Goal: Information Seeking & Learning: Compare options

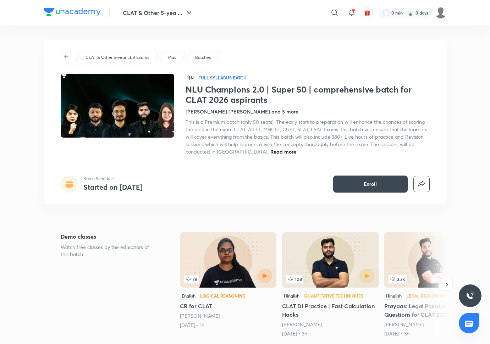
click at [271, 151] on span "Read more" at bounding box center [284, 151] width 26 height 7
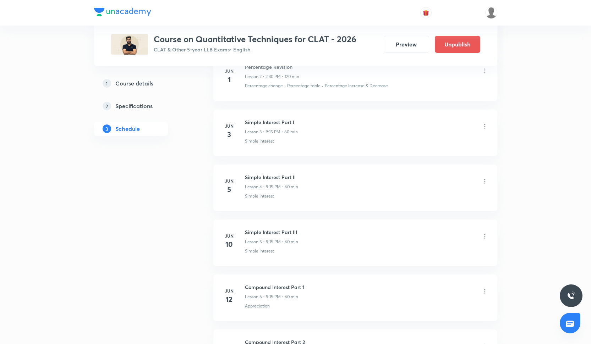
scroll to position [478, 0]
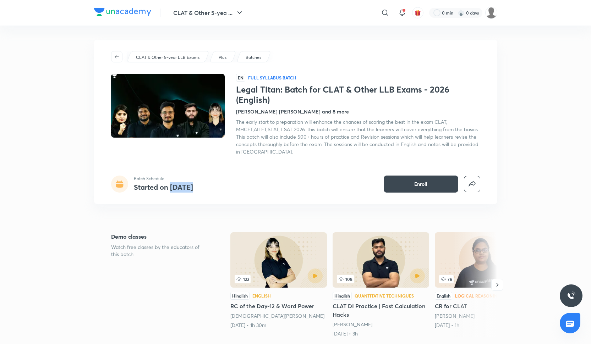
drag, startPoint x: 170, startPoint y: 185, endPoint x: 201, endPoint y: 186, distance: 30.5
click at [201, 186] on div "Batch Schedule Started on Mar 26" at bounding box center [159, 184] width 96 height 17
copy h4 "Mar 26"
click at [253, 125] on div "The early start to preparation will enhance the chances of scoring the best in …" at bounding box center [358, 136] width 244 height 37
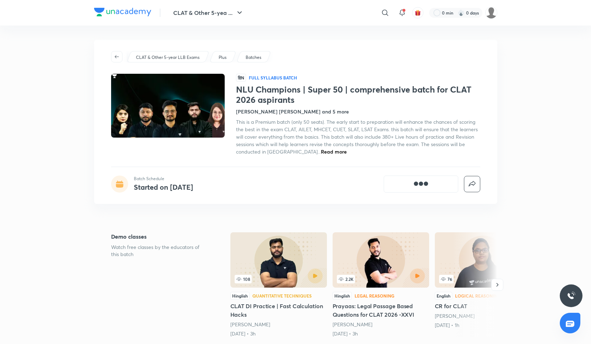
click at [298, 1] on div "CLAT & Other 5-yea ... ​ 0 min 0 days" at bounding box center [295, 13] width 403 height 26
